Goal: Task Accomplishment & Management: Use online tool/utility

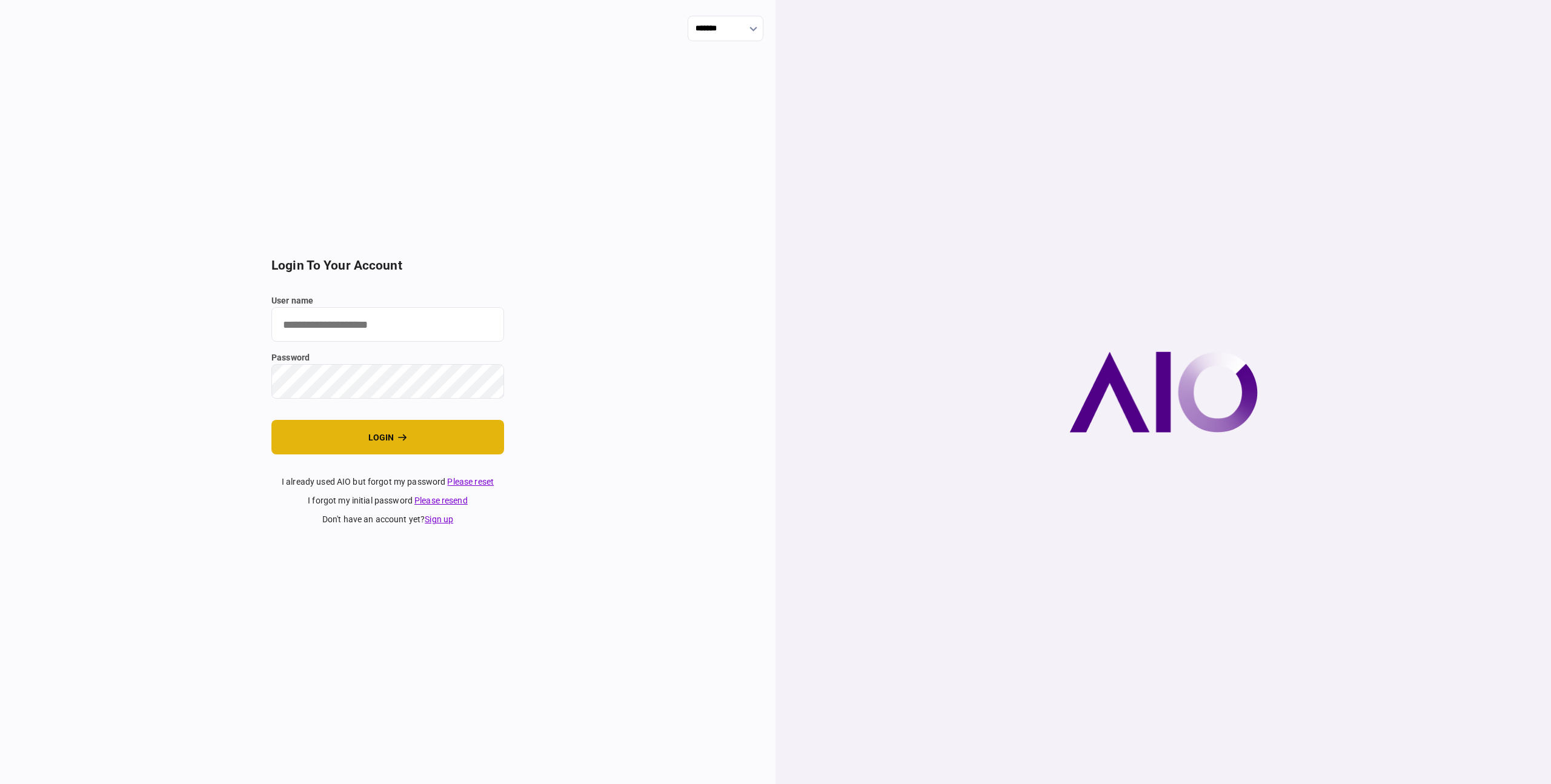
type input "**********"
click at [395, 436] on button "login" at bounding box center [388, 437] width 233 height 34
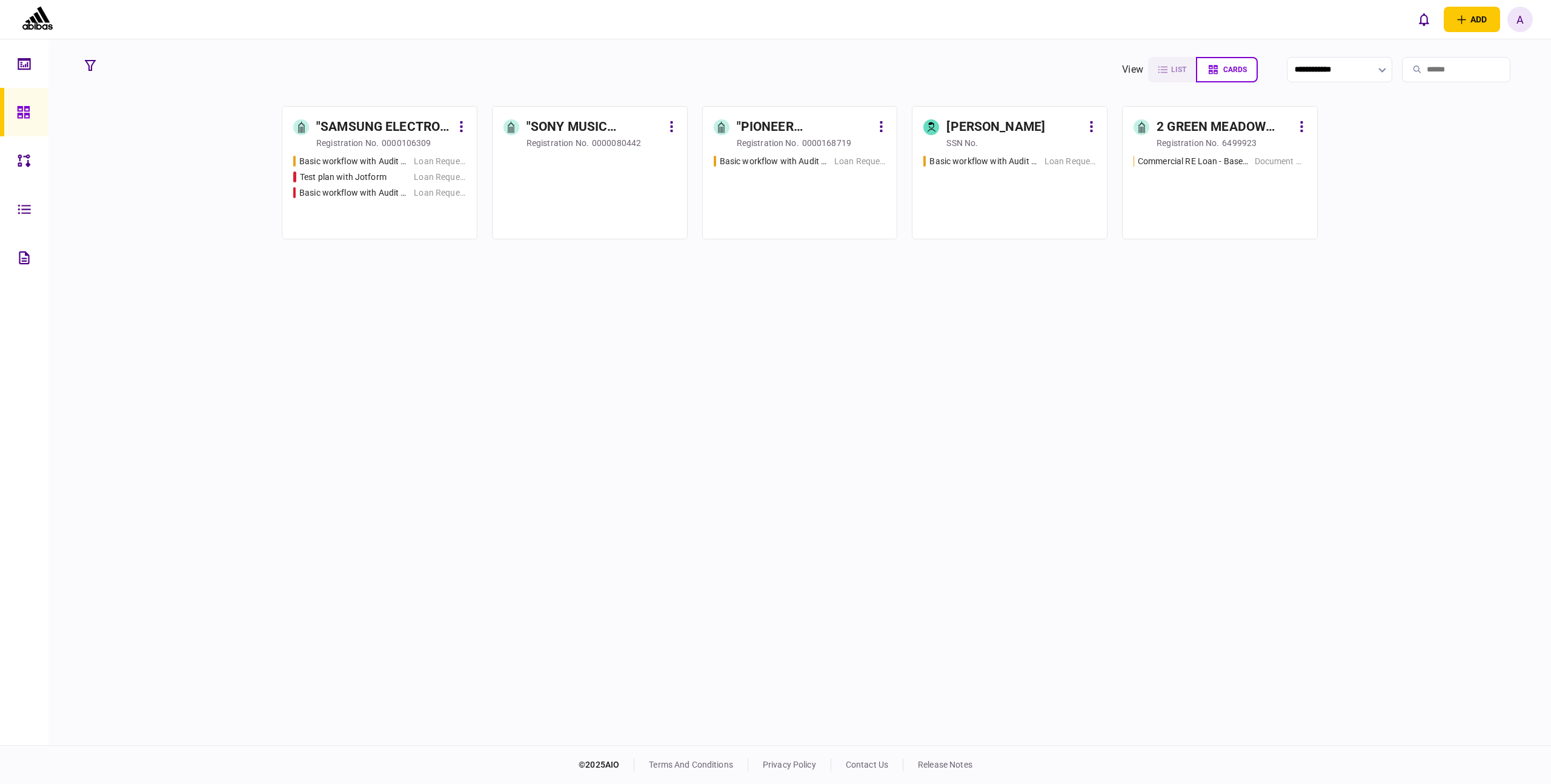
click at [406, 128] on div ""SAMSUNG ELECTRO-MECHANICS CO. LTD" ODDZIAŁ W [GEOGRAPHIC_DATA] W LIKWIDACJI" at bounding box center [384, 127] width 136 height 20
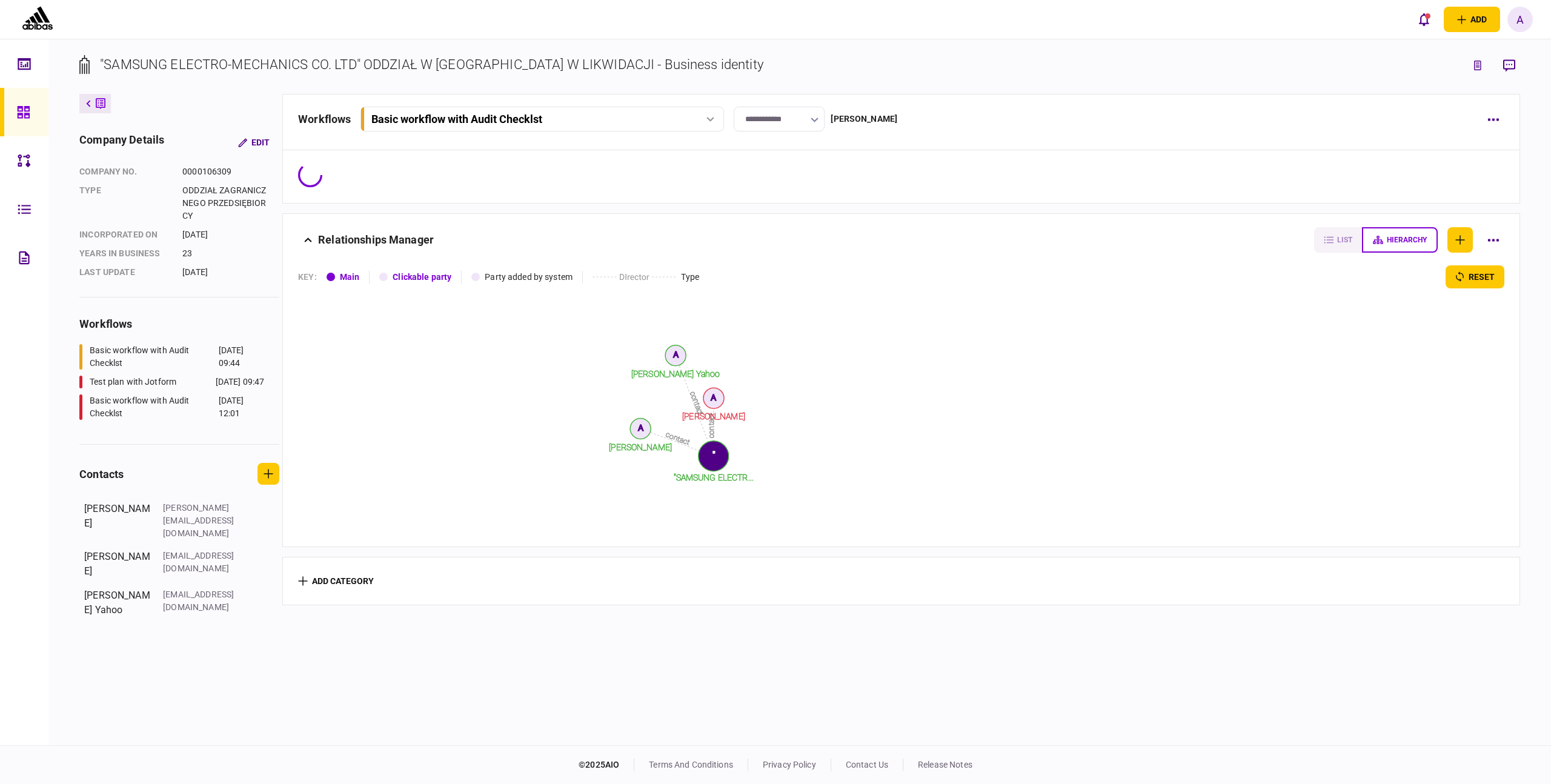
click at [441, 118] on div "Basic workflow with Audit Checklst" at bounding box center [457, 119] width 171 height 13
click at [446, 66] on div ""SAMSUNG ELECTRO-MECHANICS CO. LTD" ODDZIAŁ W POLSCE W LIKWIDACJI - Business id…" at bounding box center [432, 65] width 664 height 20
click at [477, 79] on div ""SAMSUNG ELECTRO-MECHANICS CO. LTD" ODDZIAŁ W POLSCE W LIKWIDACJI - Business id…" at bounding box center [421, 74] width 684 height 39
click at [487, 103] on div "**********" at bounding box center [901, 122] width 1238 height 57
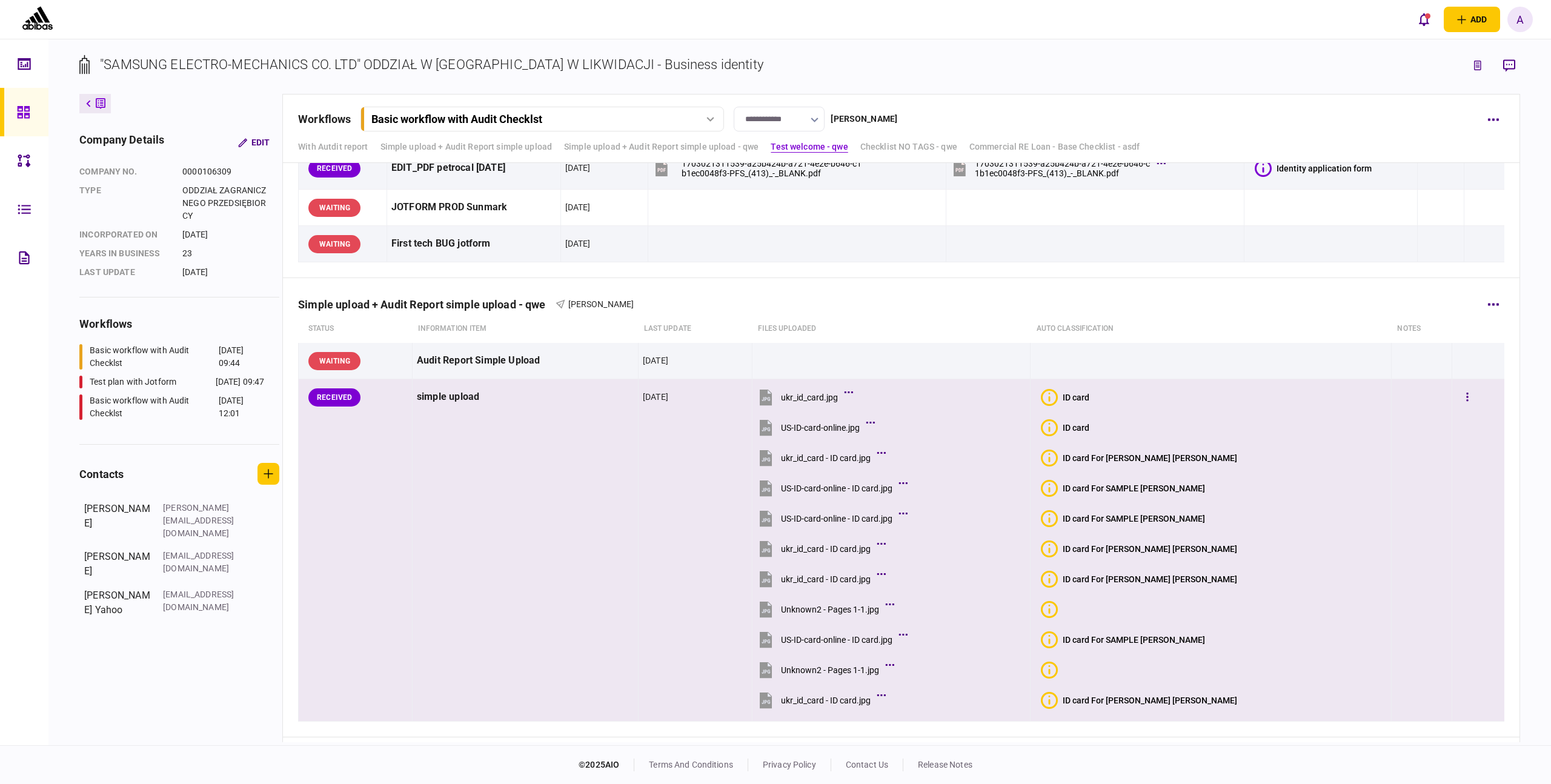
scroll to position [1, 0]
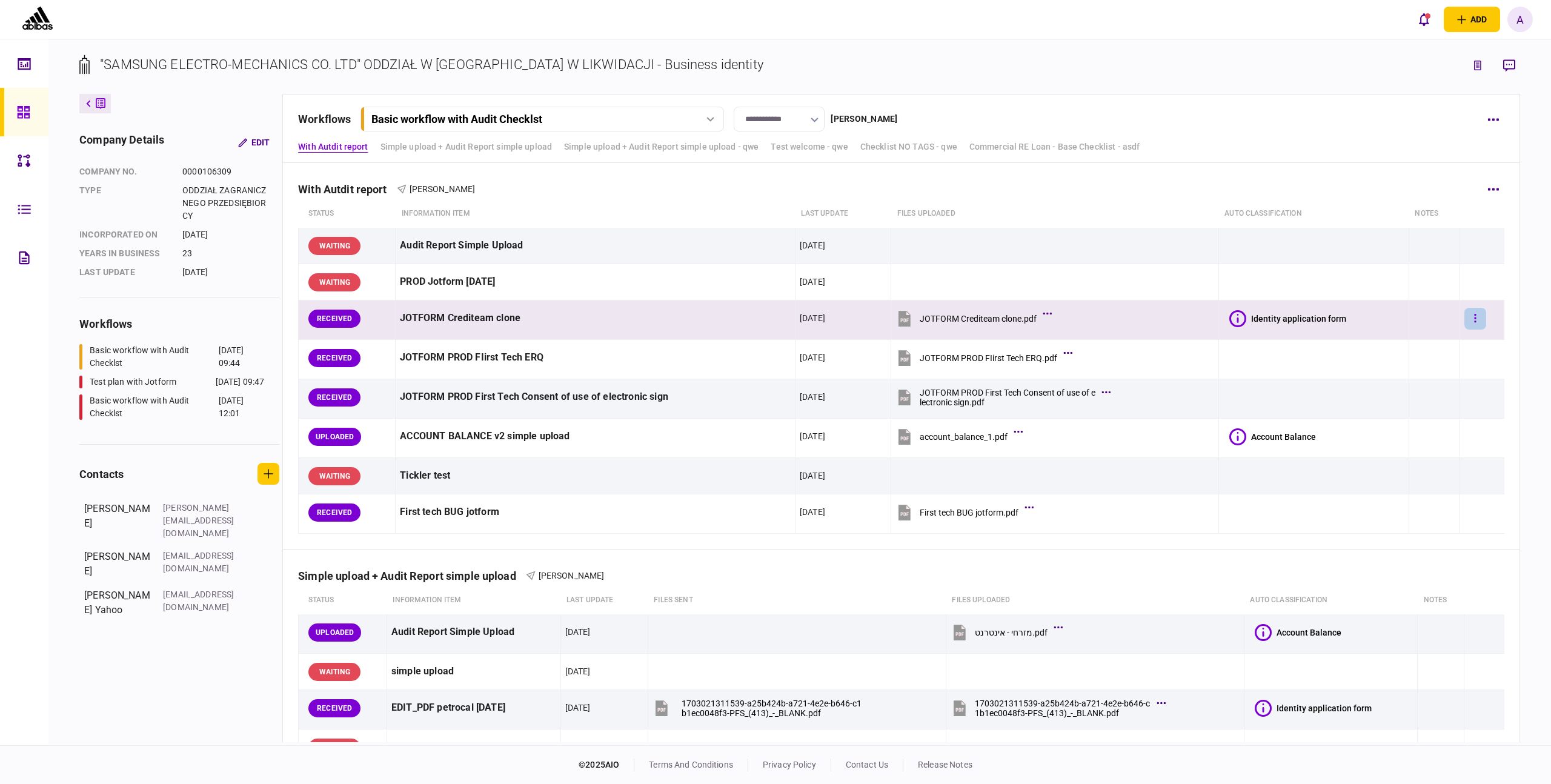
click at [1464, 322] on button "button" at bounding box center [1475, 318] width 22 height 22
click at [1408, 350] on li "approve" at bounding box center [1388, 342] width 136 height 26
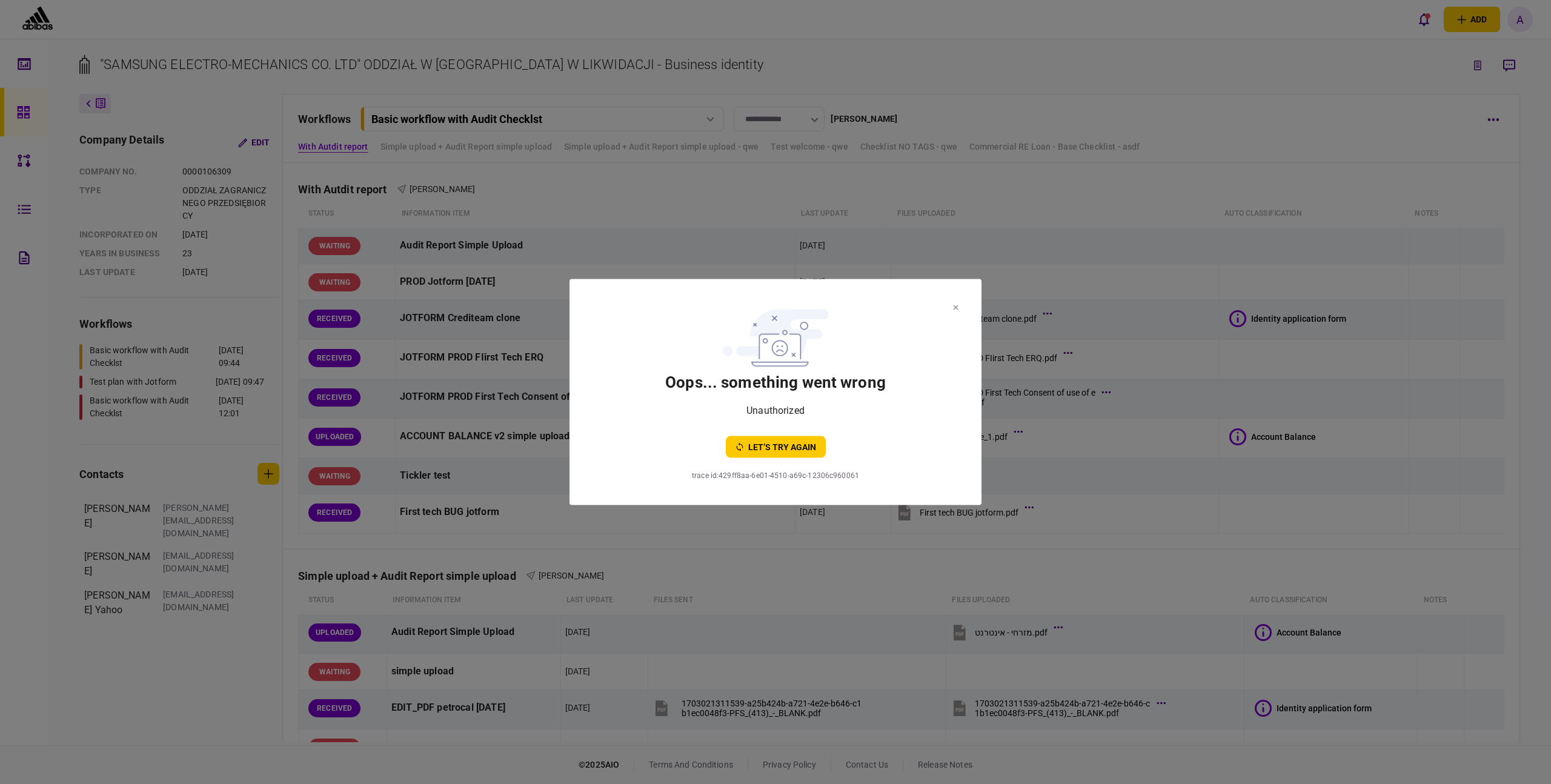
click at [956, 302] on button at bounding box center [956, 307] width 6 height 10
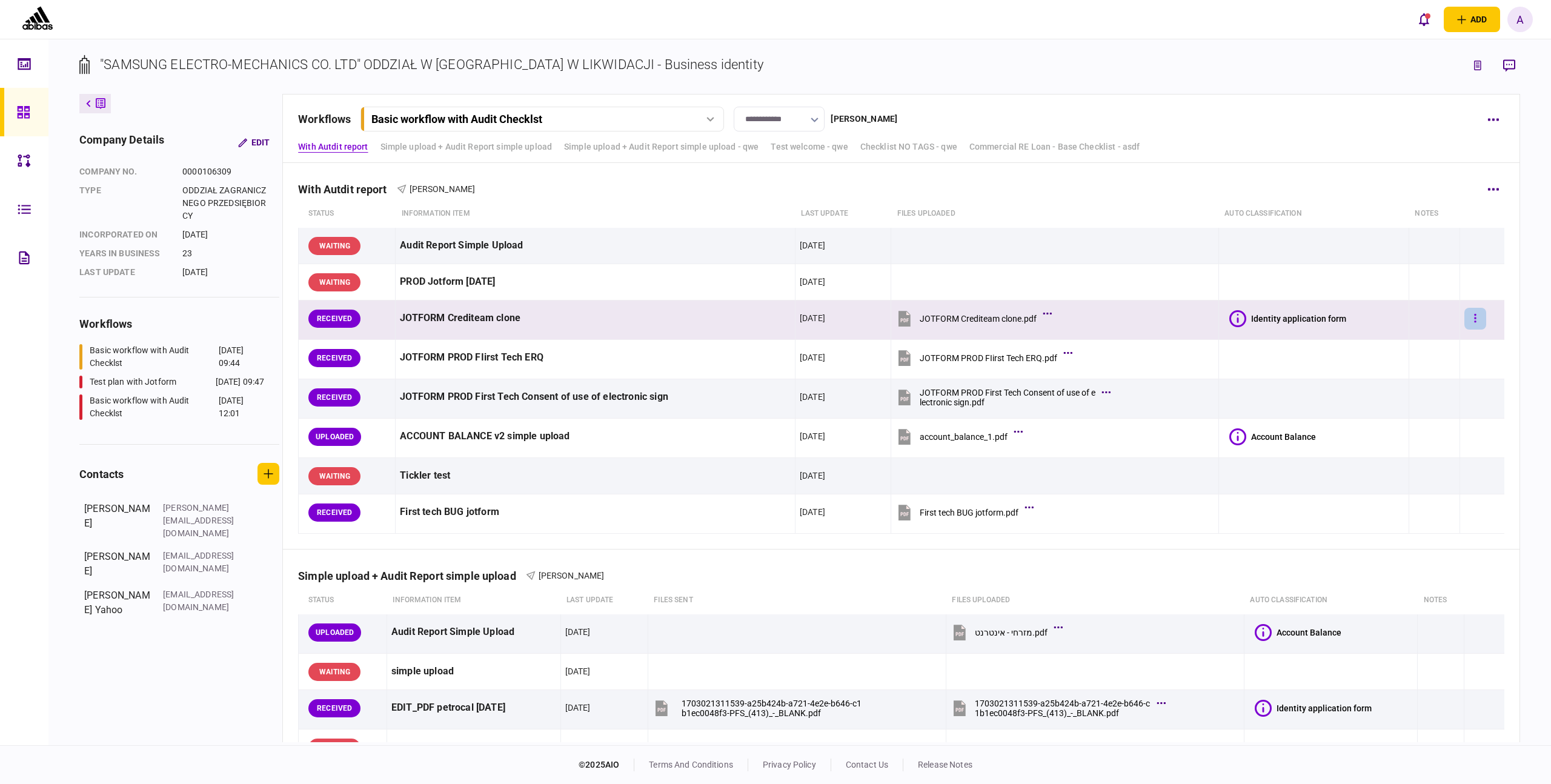
click at [1474, 323] on icon "button" at bounding box center [1475, 318] width 2 height 12
click at [23, 116] on div at bounding box center [776, 392] width 1551 height 784
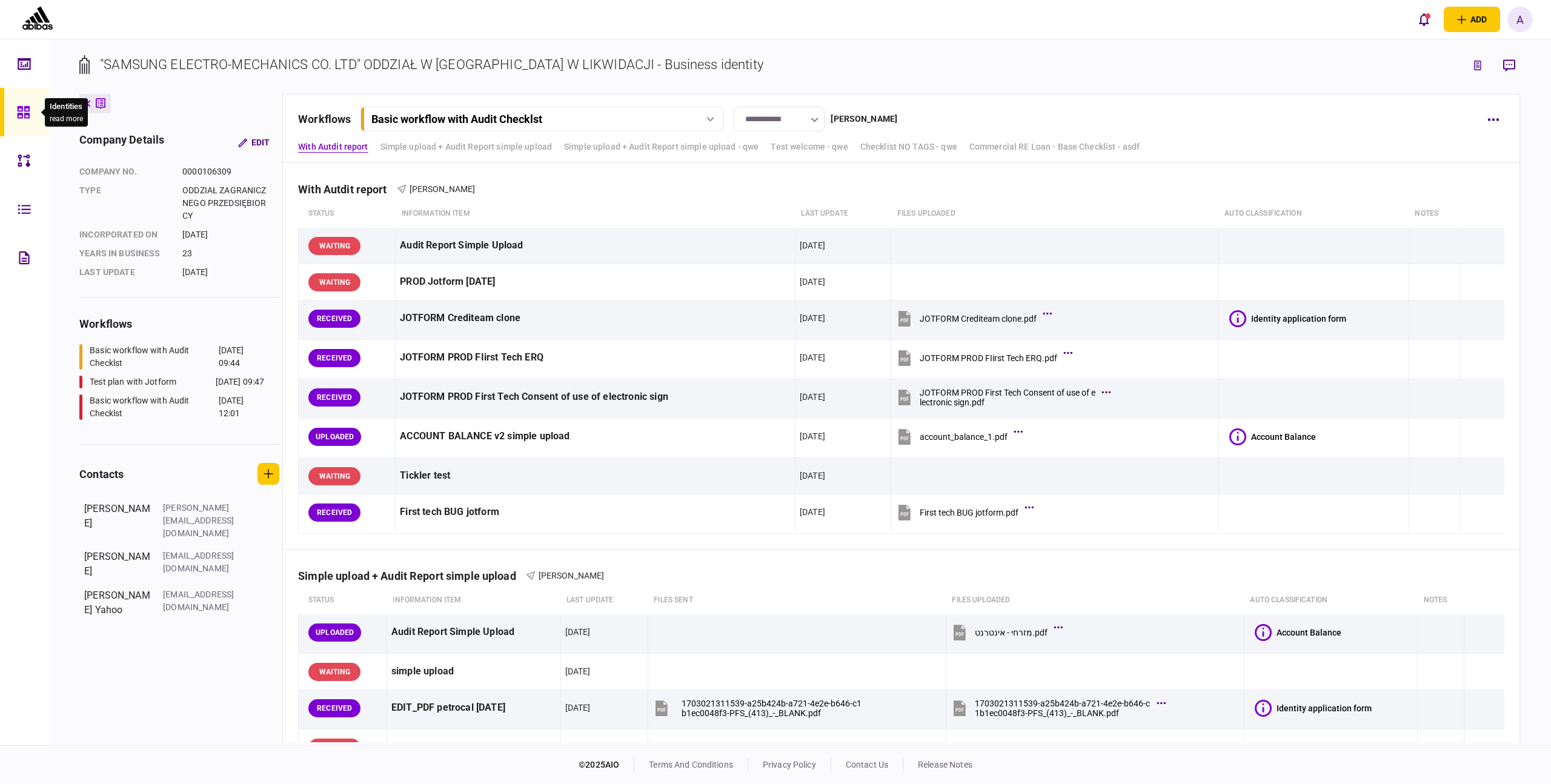
click at [23, 116] on icon at bounding box center [24, 112] width 14 height 14
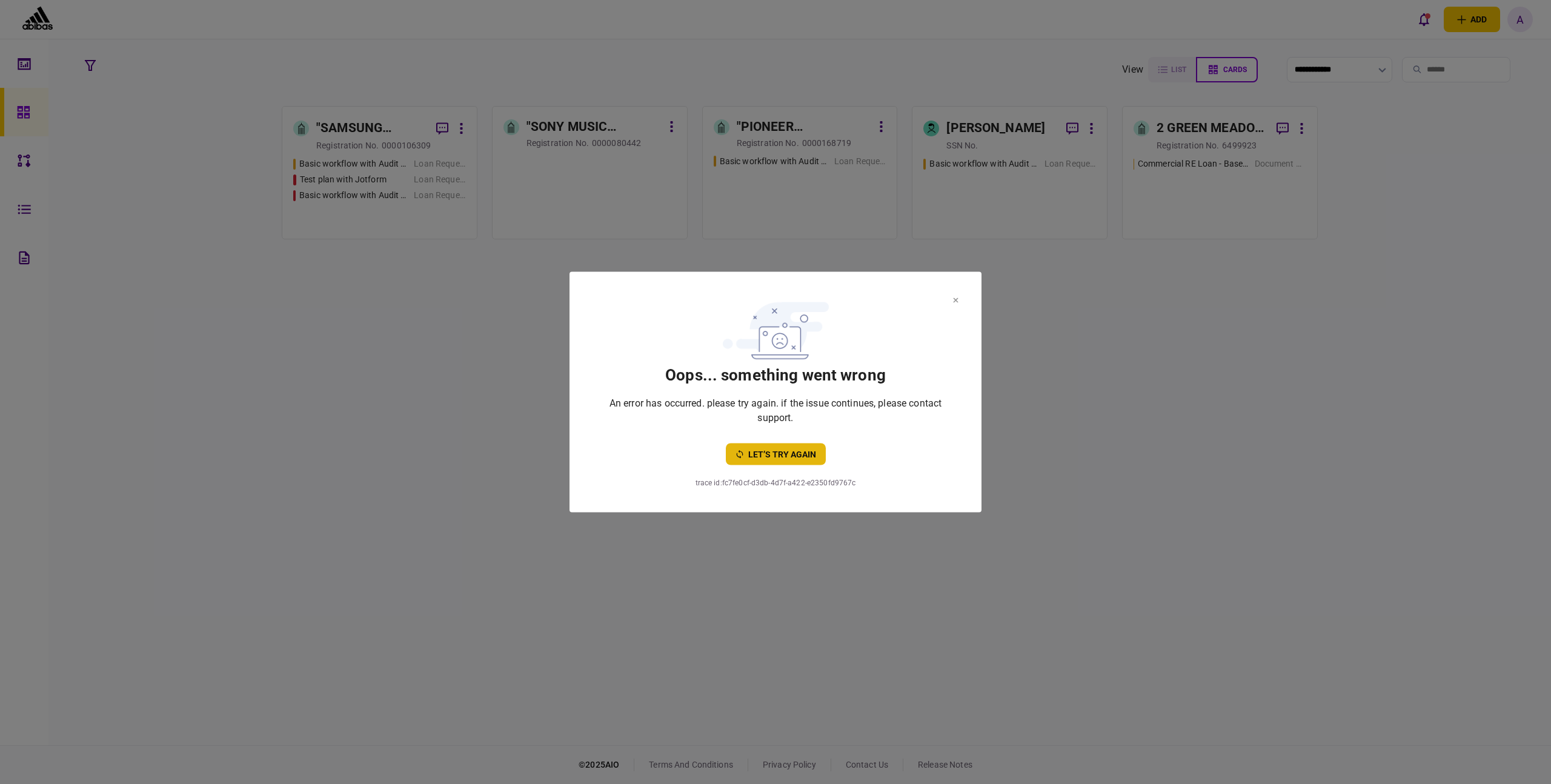
click at [787, 447] on button "let’s try again" at bounding box center [776, 454] width 100 height 22
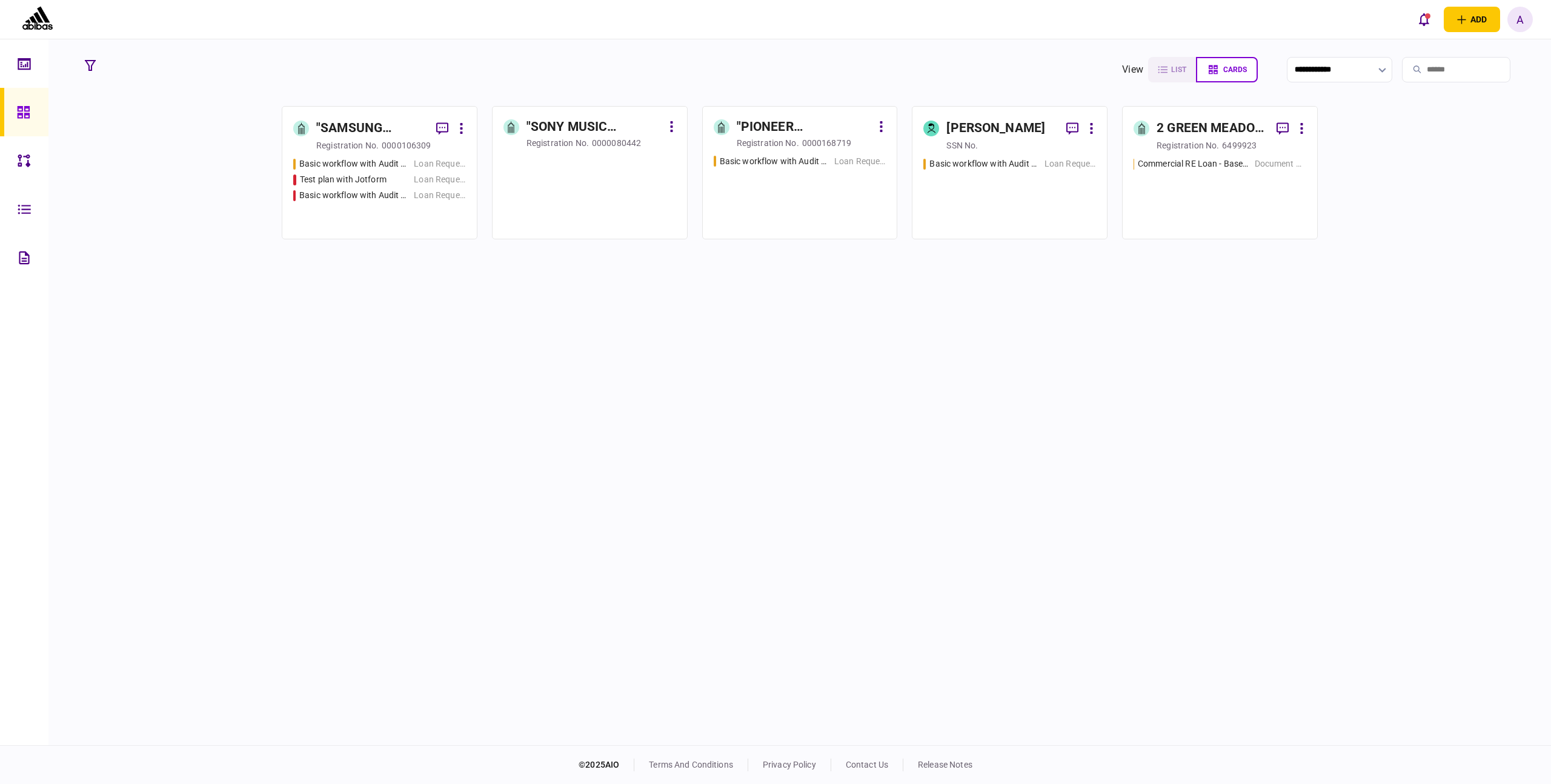
click at [1536, 25] on div "add business identity individual identity A A Anton P anton.pasashkov@aio.netwo…" at bounding box center [776, 19] width 1551 height 39
click at [1518, 22] on div "A" at bounding box center [1520, 19] width 25 height 25
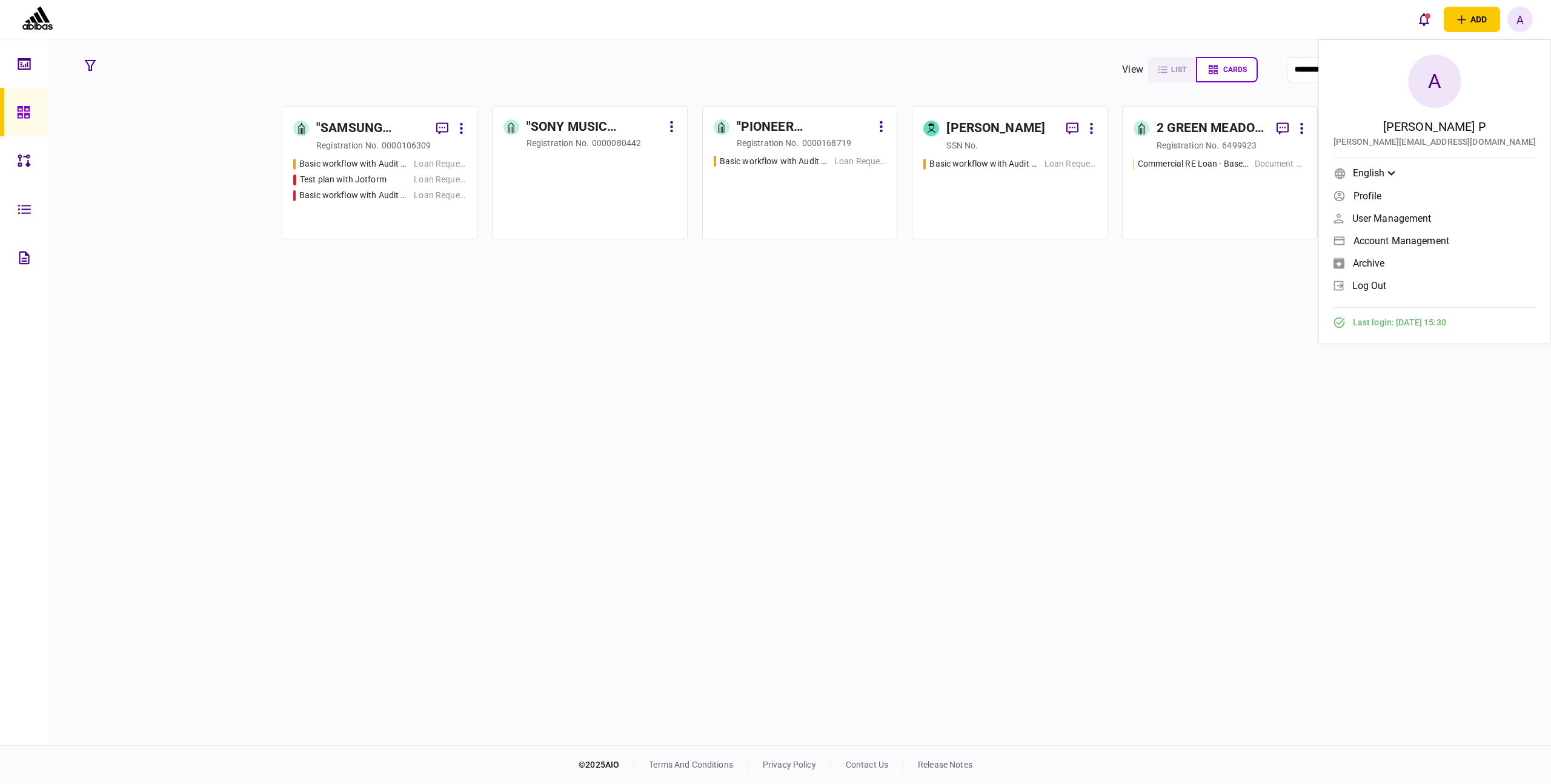
click at [1387, 289] on span "log out" at bounding box center [1370, 286] width 34 height 10
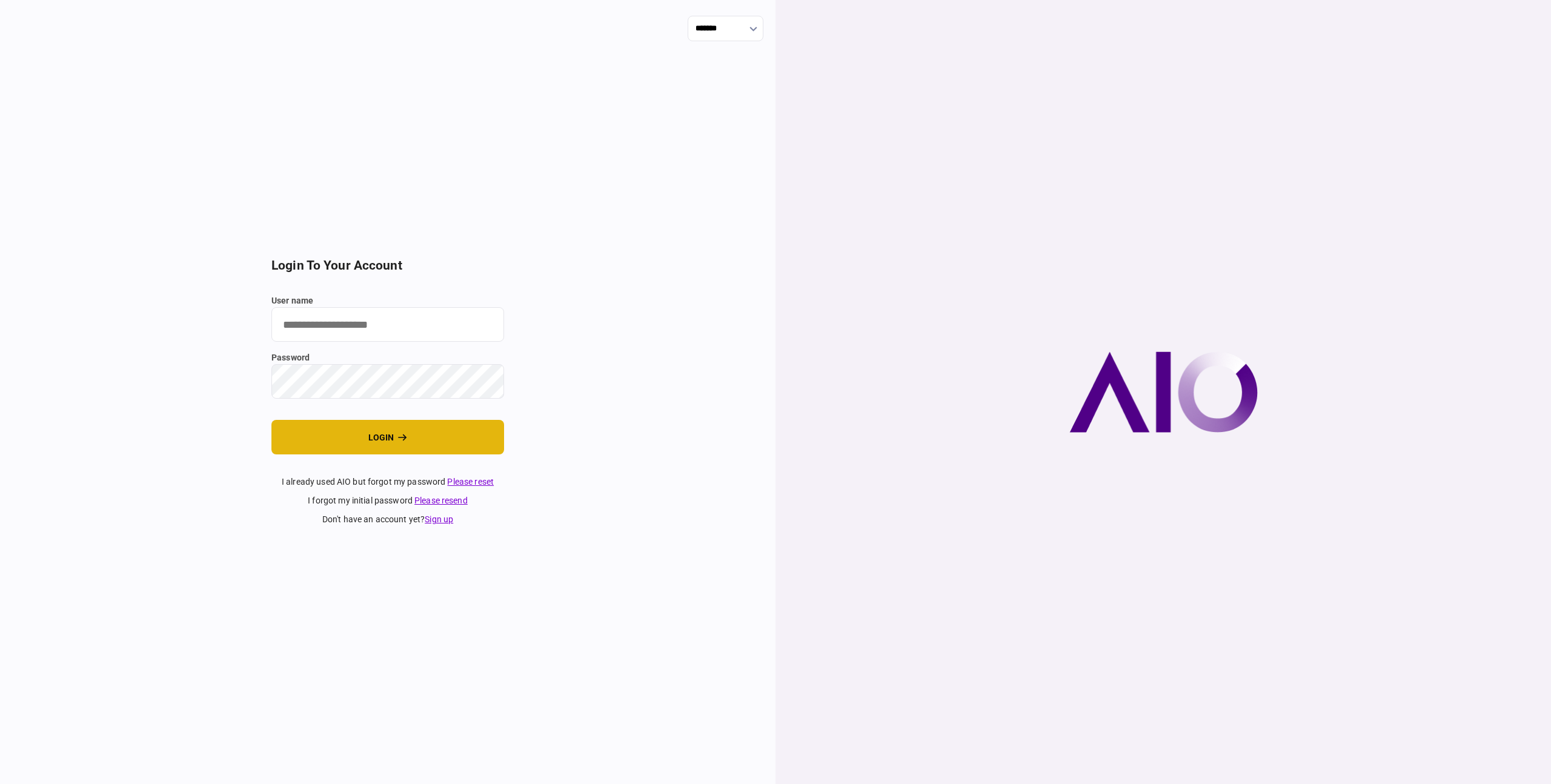
type input "**********"
click at [395, 430] on button "login" at bounding box center [388, 437] width 233 height 34
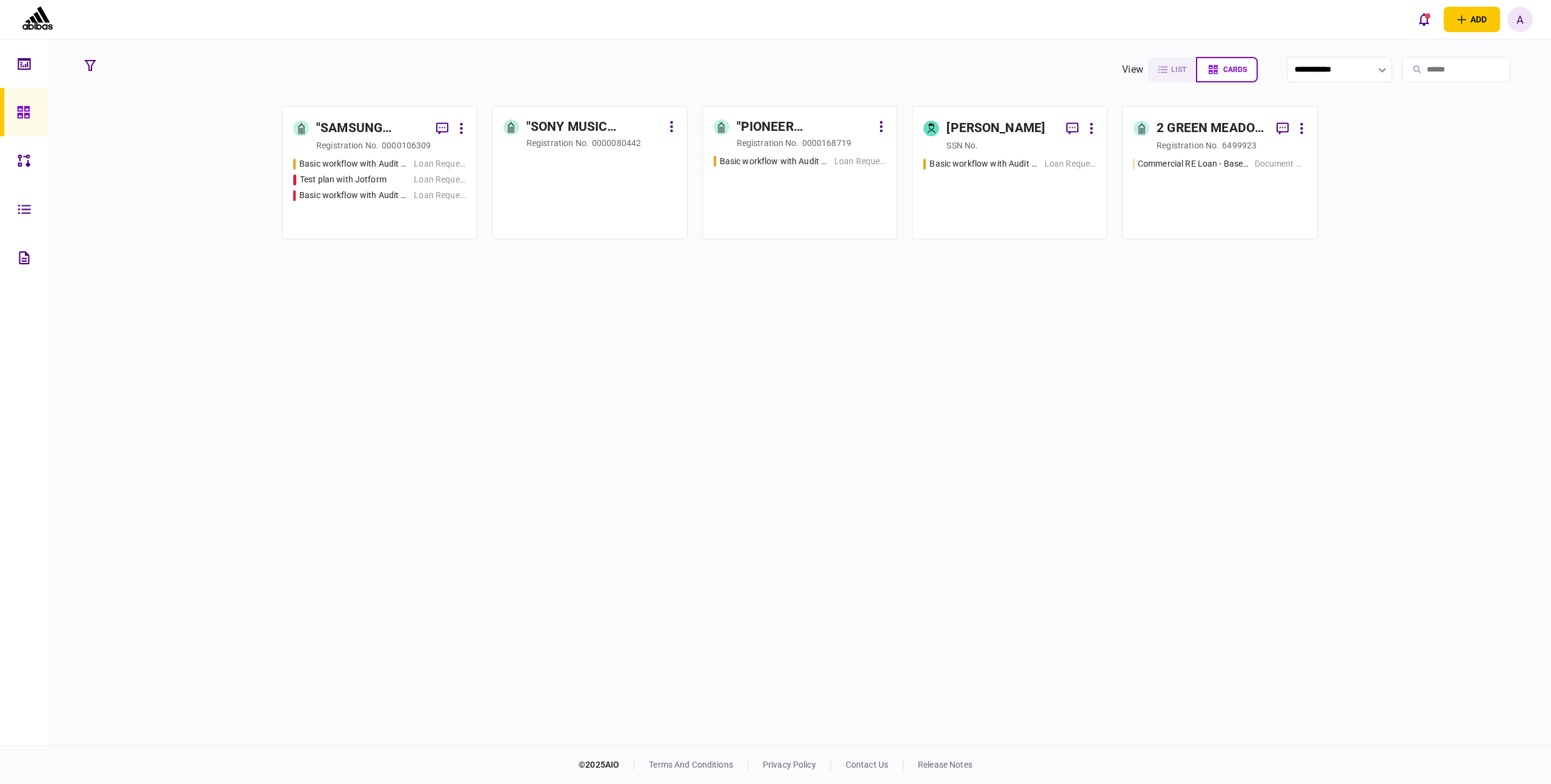
click at [378, 130] on div ""SAMSUNG ELECTRO-MECHANICS CO. LTD" ODDZIAŁ W [GEOGRAPHIC_DATA] W LIKWIDACJI" at bounding box center [371, 128] width 110 height 20
